Goal: Check status: Check status

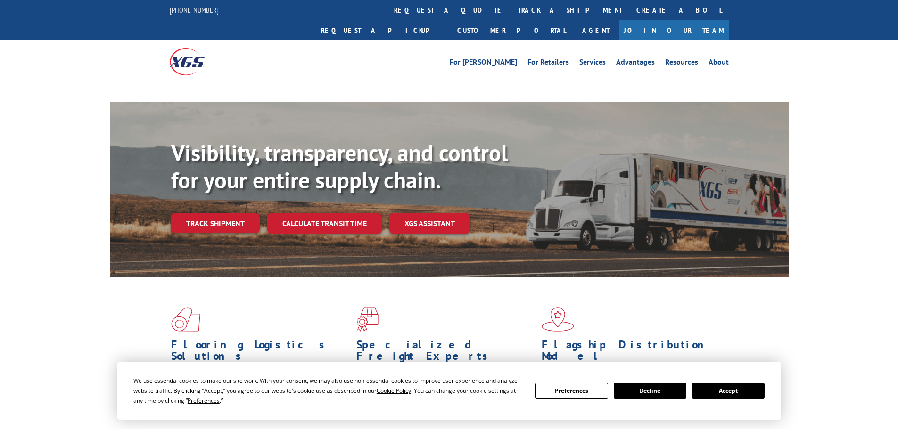
click at [724, 391] on button "Accept" at bounding box center [728, 391] width 73 height 16
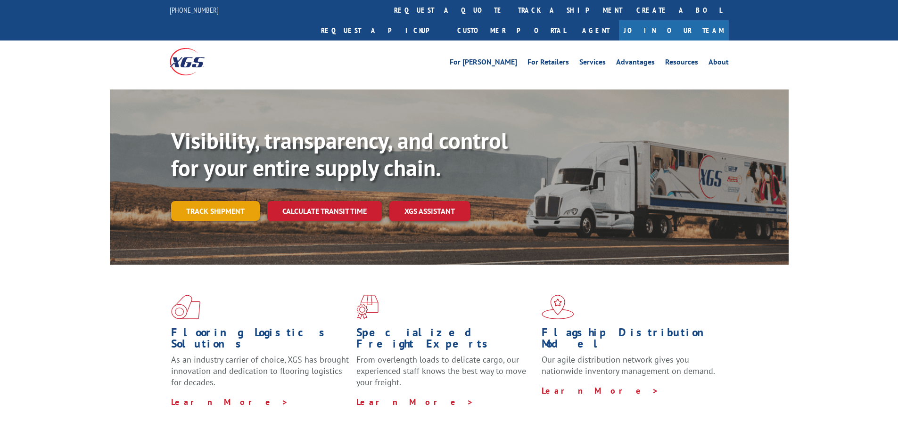
click at [230, 201] on link "Track shipment" at bounding box center [215, 211] width 89 height 20
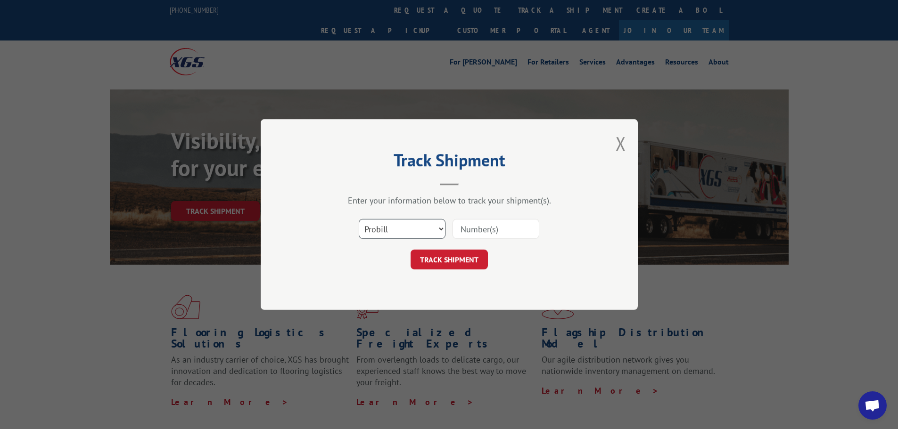
click at [381, 230] on select "Select category... Probill BOL PO" at bounding box center [402, 229] width 87 height 20
select select "bol"
click at [359, 219] on select "Select category... Probill BOL PO" at bounding box center [402, 229] width 87 height 20
click at [467, 228] on input at bounding box center [495, 229] width 87 height 20
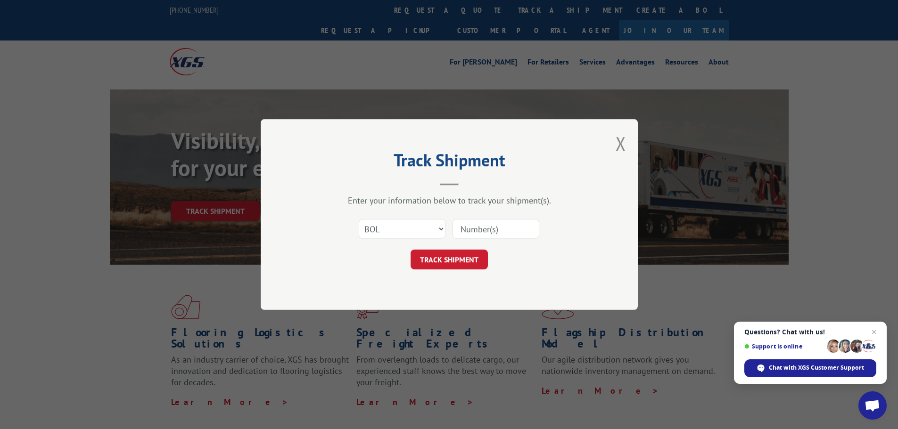
paste input "7028528"
type input "7028528"
click at [469, 255] on button "TRACK SHIPMENT" at bounding box center [449, 260] width 77 height 20
